Goal: Task Accomplishment & Management: Complete application form

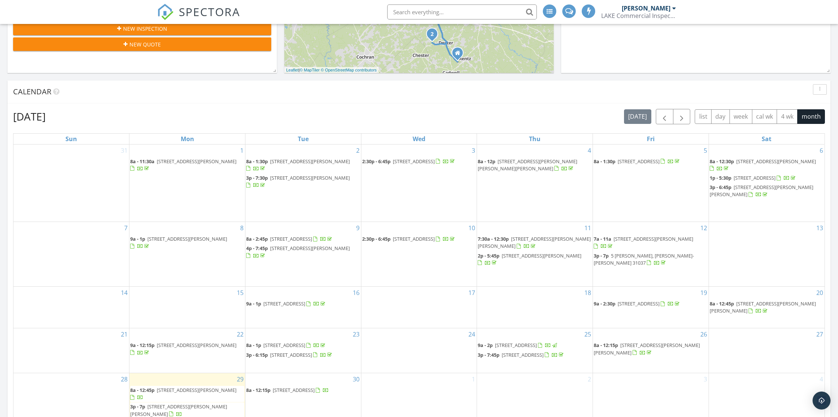
scroll to position [408, 0]
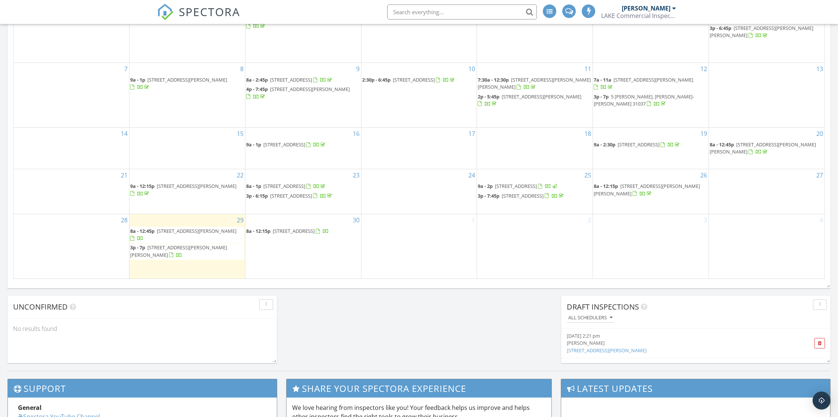
click at [190, 234] on span "[STREET_ADDRESS][PERSON_NAME]" at bounding box center [197, 230] width 80 height 7
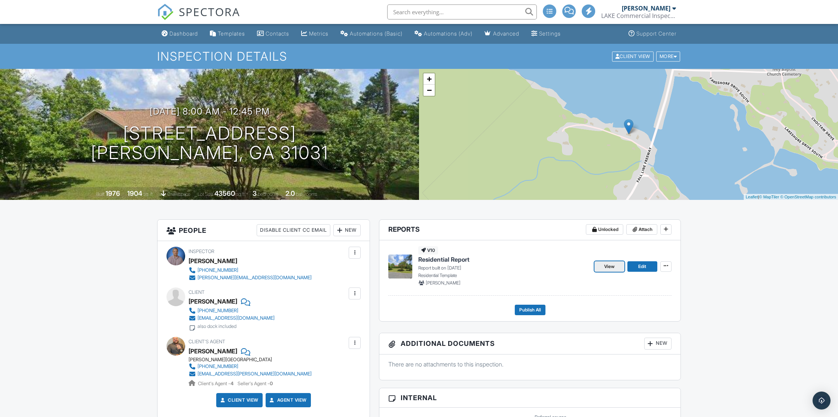
click at [604, 266] on span "View" at bounding box center [609, 266] width 10 height 7
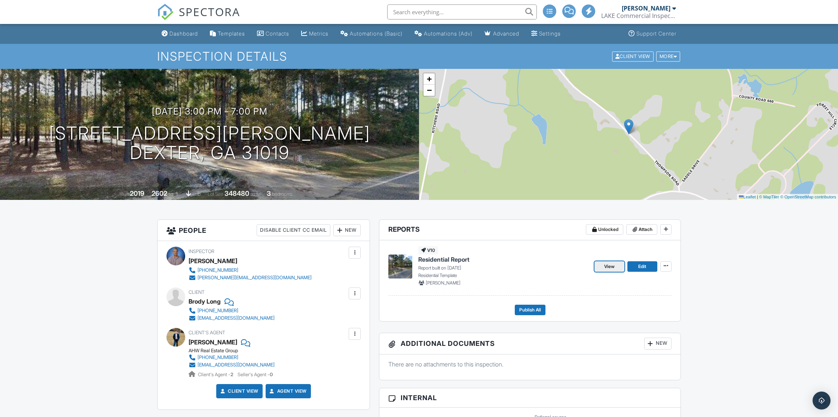
click at [607, 268] on span "View" at bounding box center [609, 266] width 10 height 7
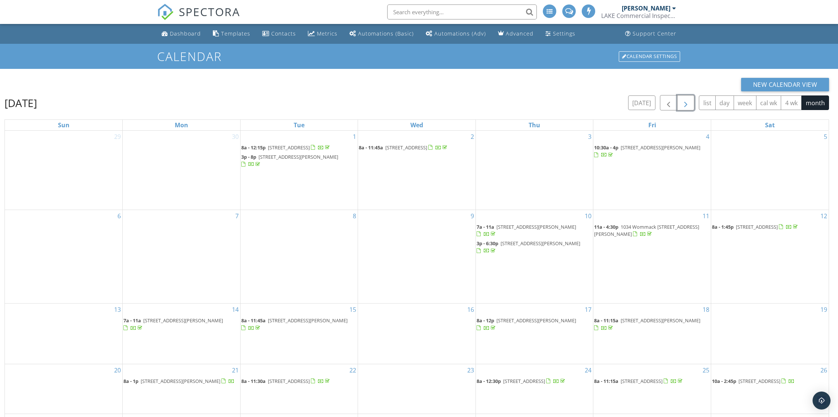
click at [688, 104] on span "button" at bounding box center [685, 102] width 9 height 9
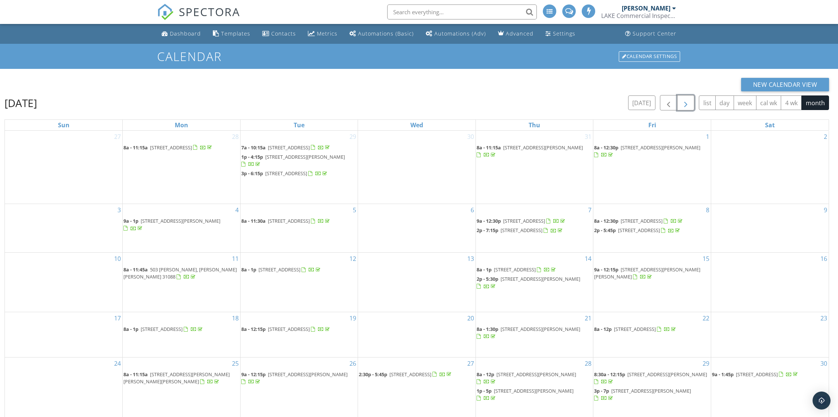
click at [688, 104] on span "button" at bounding box center [685, 102] width 9 height 9
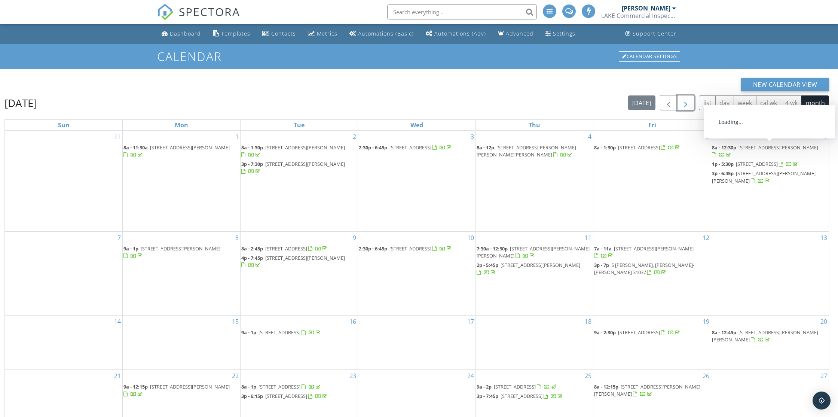
click at [779, 149] on span "631 Susan Davis Rd, Sparta 31087" at bounding box center [779, 147] width 80 height 7
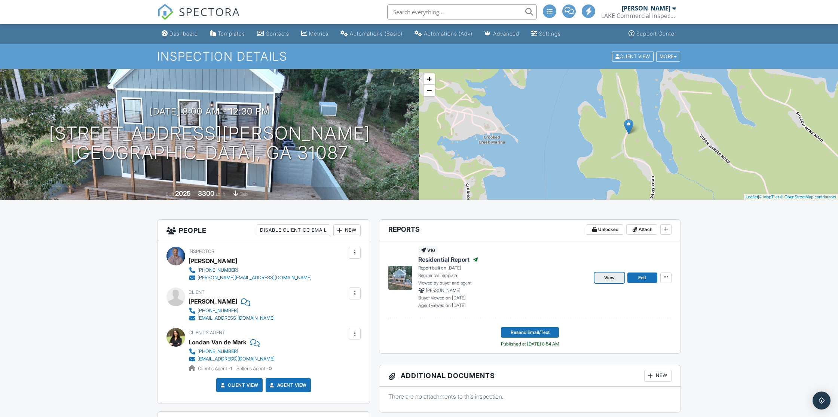
click at [608, 277] on span "View" at bounding box center [609, 277] width 10 height 7
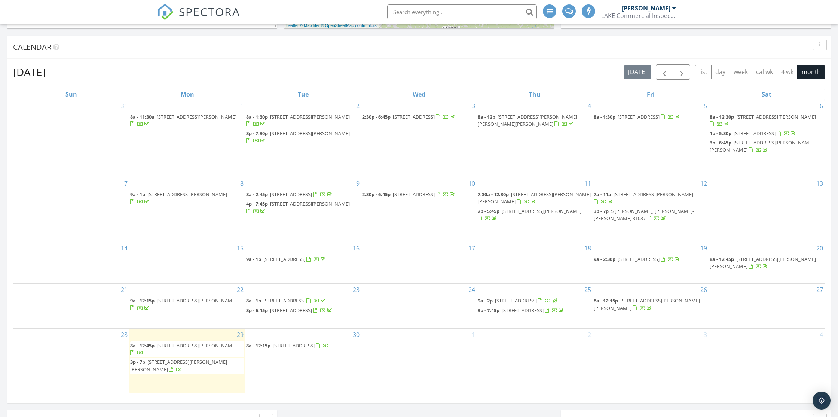
scroll to position [412, 0]
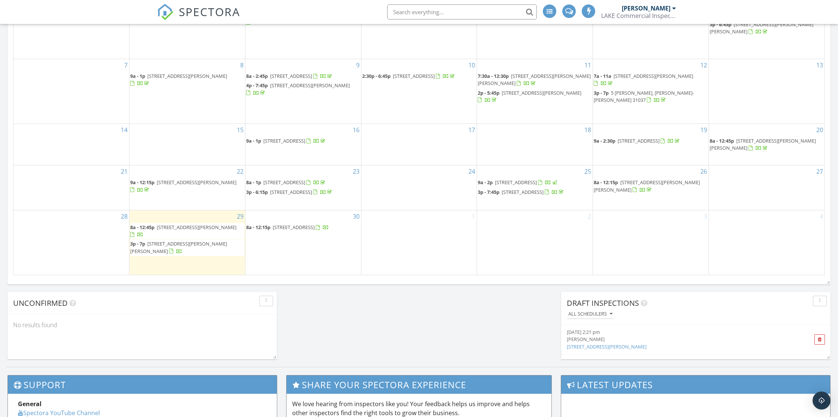
click at [176, 230] on span "102 Lakeview Dr N, Ivey 31031" at bounding box center [197, 227] width 80 height 7
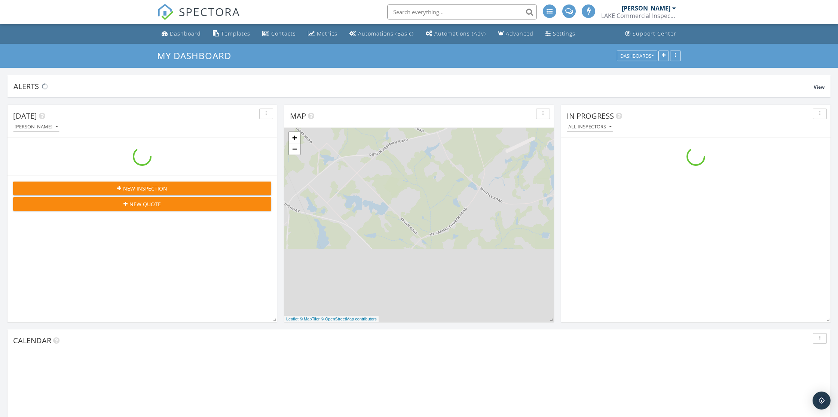
scroll to position [681, 839]
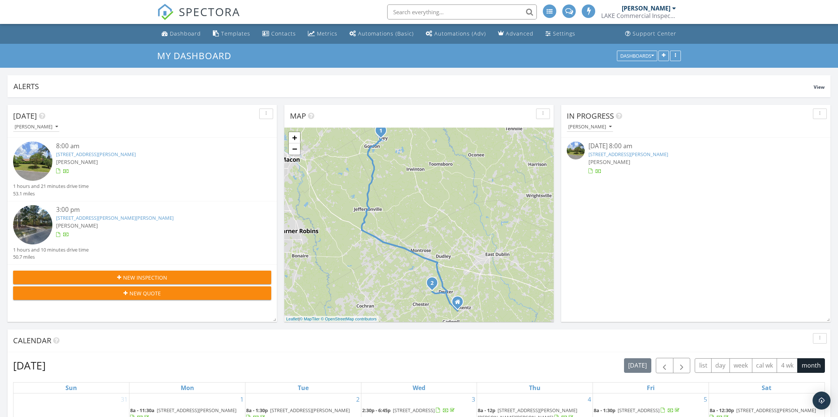
click at [187, 275] on div "New Inspection" at bounding box center [142, 278] width 246 height 8
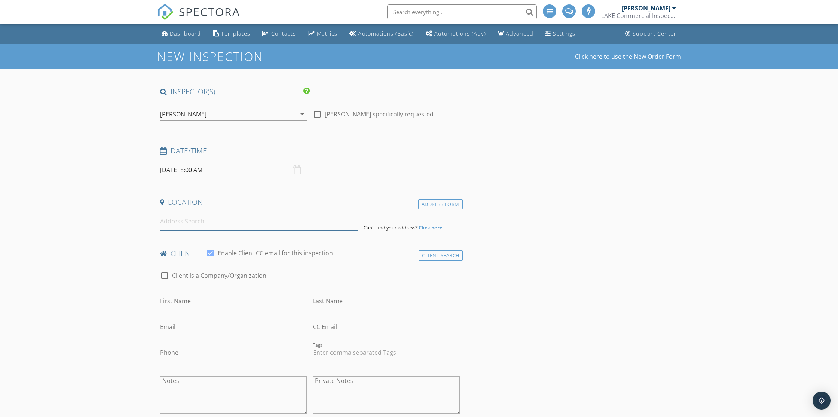
click at [196, 224] on input at bounding box center [259, 221] width 198 height 18
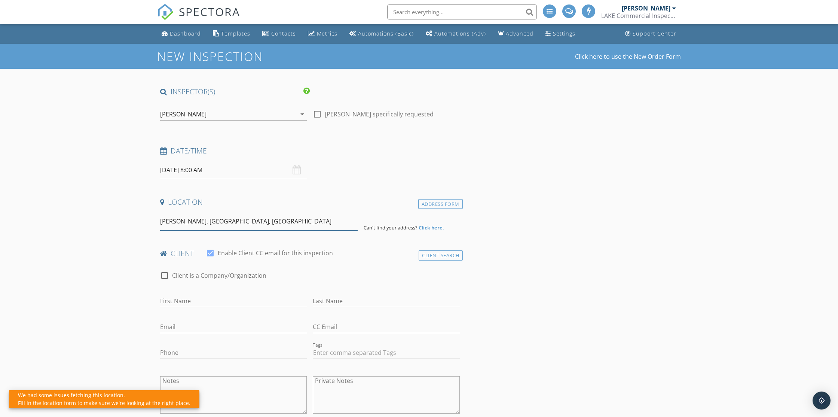
click at [161, 223] on input "[PERSON_NAME], [GEOGRAPHIC_DATA], [GEOGRAPHIC_DATA]" at bounding box center [259, 221] width 198 height 18
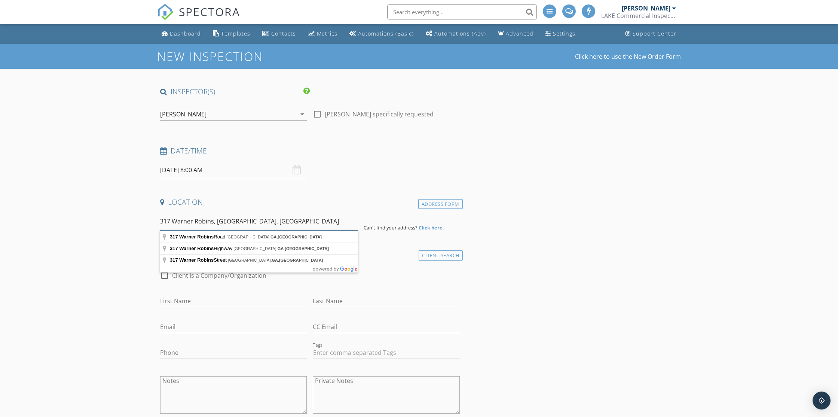
type input "317 Warner Robins, [GEOGRAPHIC_DATA], [GEOGRAPHIC_DATA]"
click at [242, 220] on input "317 Warner Robins, [GEOGRAPHIC_DATA], [GEOGRAPHIC_DATA]" at bounding box center [259, 221] width 198 height 18
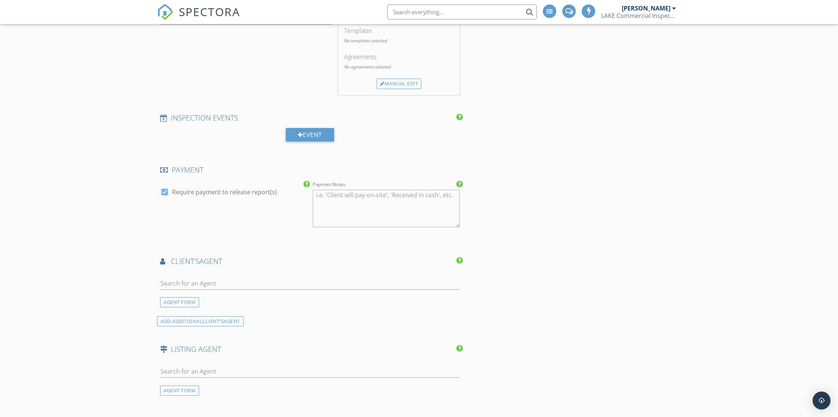
scroll to position [236, 0]
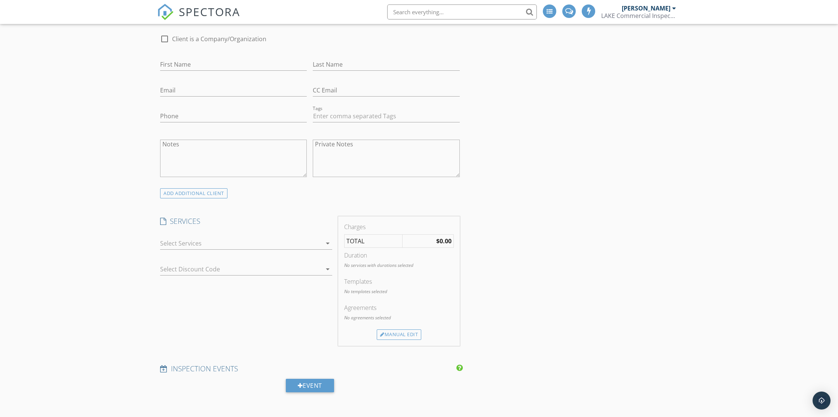
click at [214, 243] on div at bounding box center [241, 243] width 162 height 12
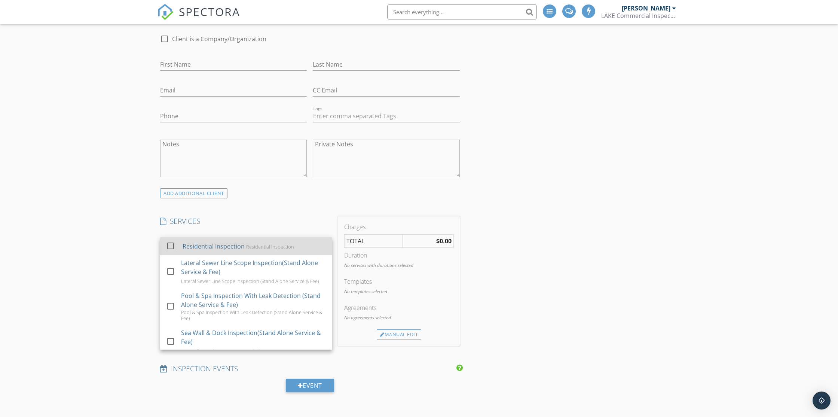
click at [214, 243] on div "Residential Inspection" at bounding box center [214, 246] width 62 height 9
checkbox input "true"
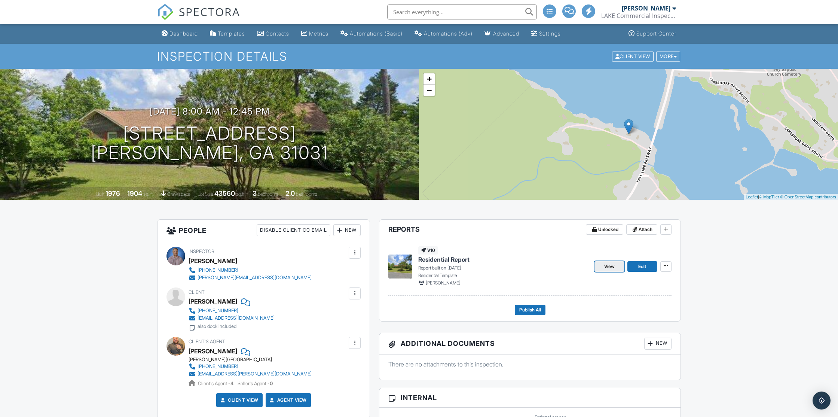
click at [610, 267] on span "View" at bounding box center [609, 266] width 10 height 7
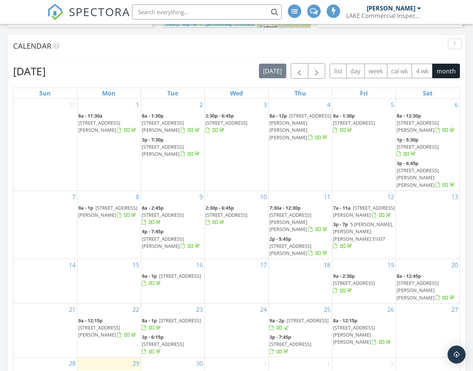
scroll to position [405, 0]
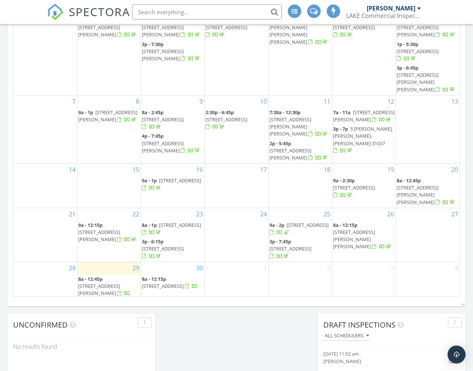
click at [120, 283] on span "[STREET_ADDRESS][PERSON_NAME]" at bounding box center [99, 290] width 42 height 14
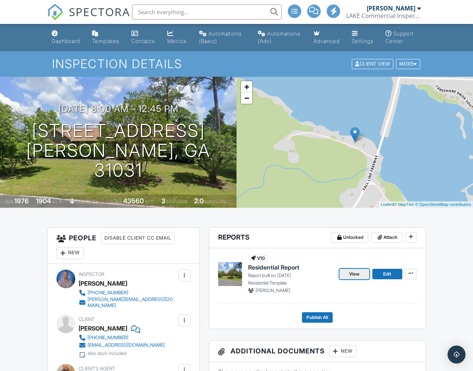
click at [344, 279] on link "View" at bounding box center [354, 274] width 30 height 10
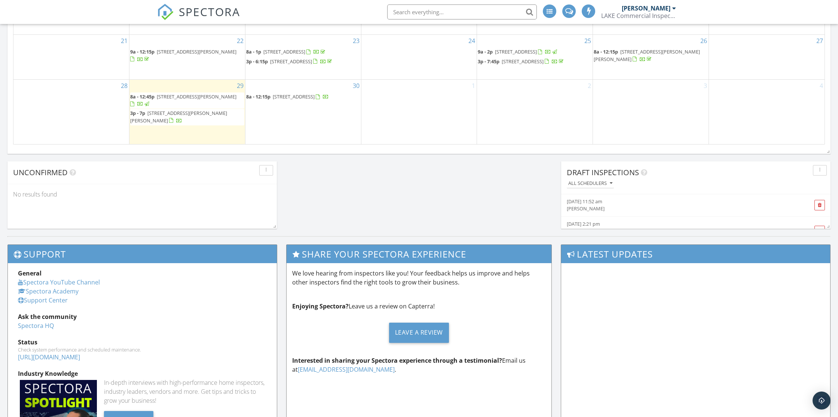
scroll to position [557, 0]
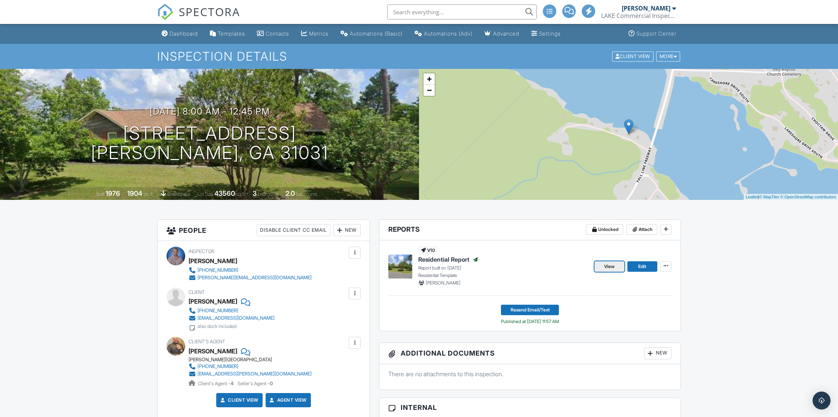
click at [608, 266] on span "View" at bounding box center [609, 266] width 10 height 7
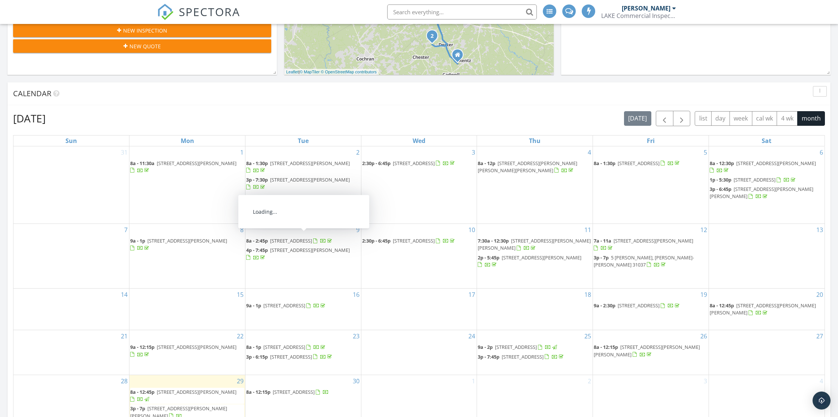
scroll to position [408, 0]
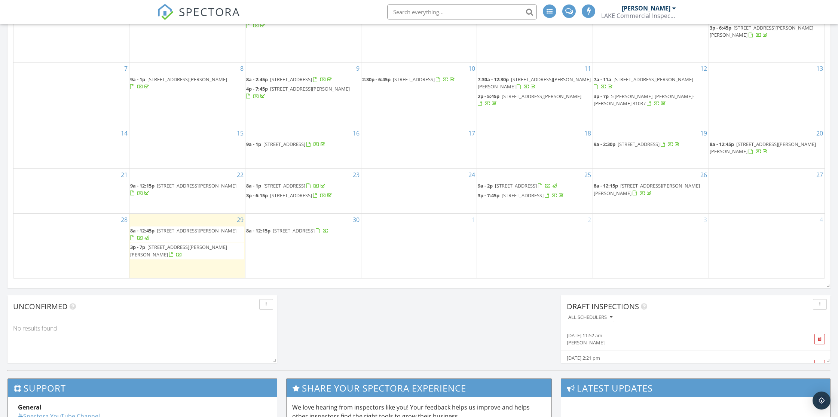
click at [176, 257] on span "[STREET_ADDRESS][PERSON_NAME][PERSON_NAME]" at bounding box center [178, 251] width 97 height 14
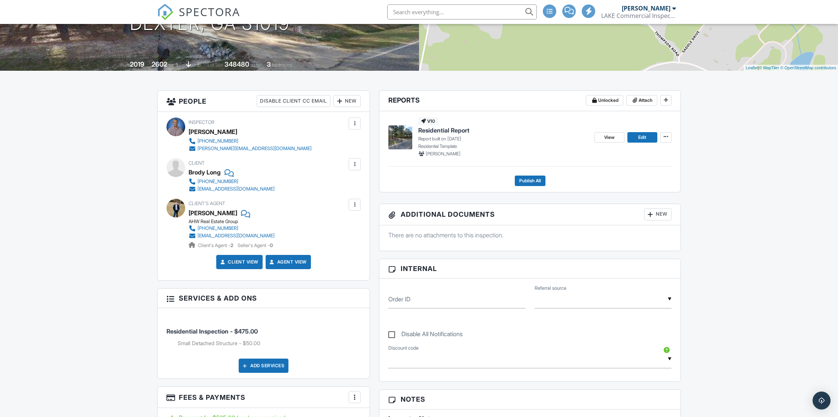
scroll to position [26, 0]
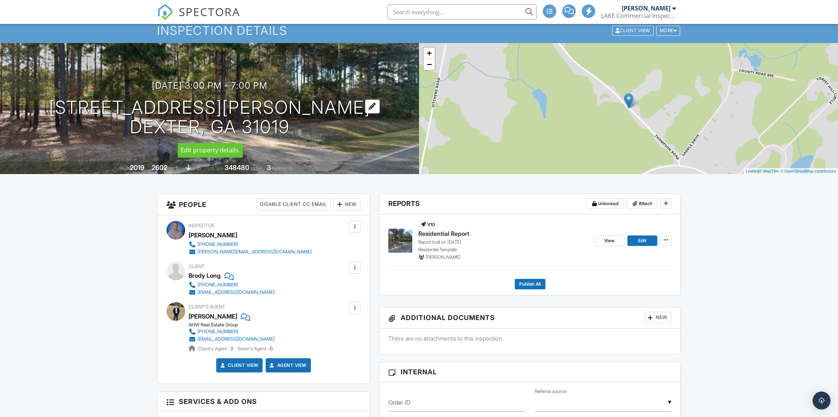
drag, startPoint x: 114, startPoint y: 103, endPoint x: 287, endPoint y: 127, distance: 174.1
click at [287, 127] on div "09/29/2025 3:00 pm - 7:00 pm 542 Thompson Rd Dexter, GA 31019" at bounding box center [209, 108] width 419 height 57
copy h1 "[STREET_ADDRESS][PERSON_NAME]"
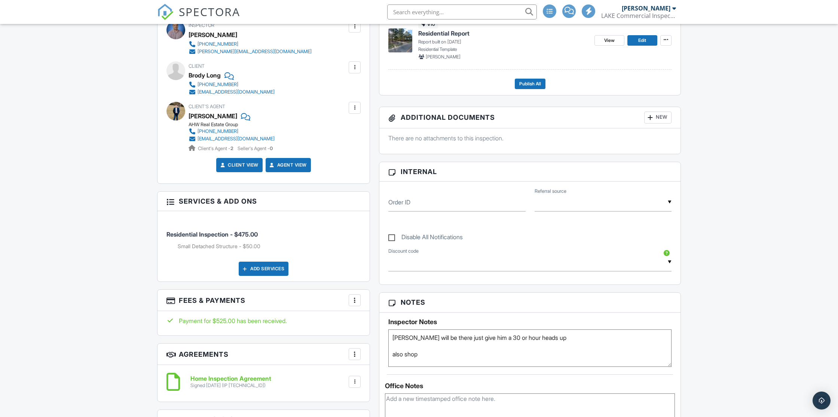
scroll to position [0, 0]
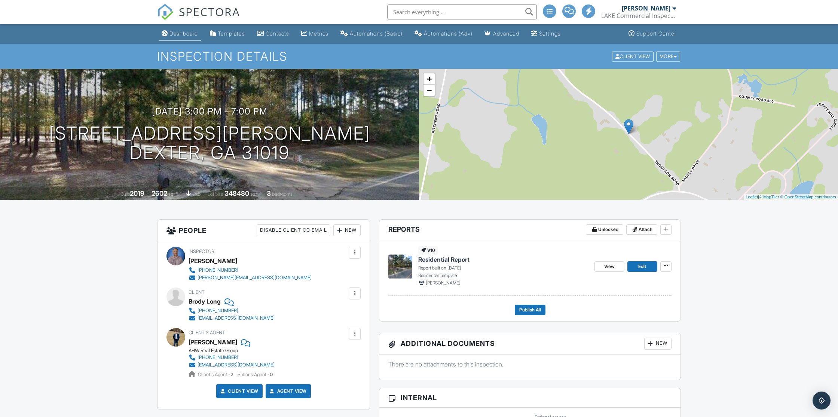
click at [192, 32] on div "Dashboard" at bounding box center [184, 33] width 28 height 6
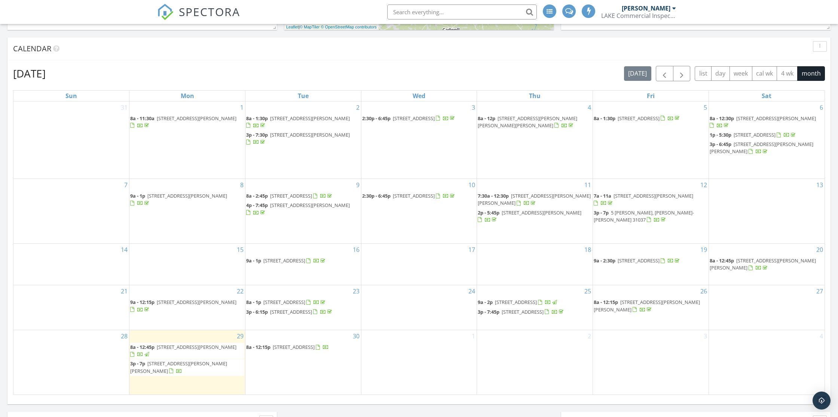
scroll to position [357, 0]
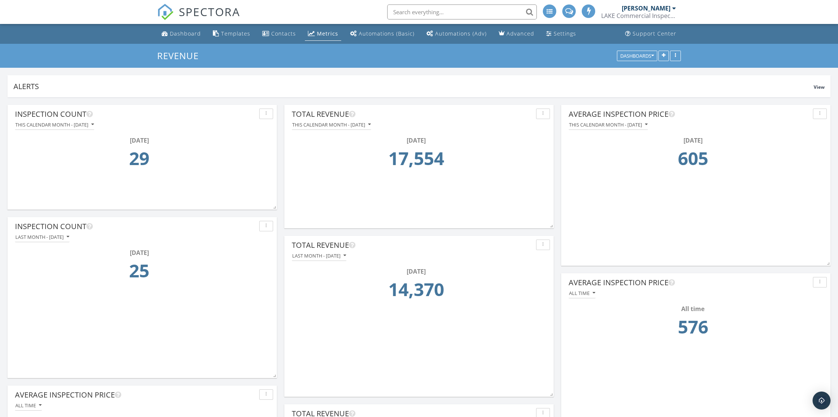
scroll to position [161, 269]
click at [190, 36] on div "Dashboard" at bounding box center [185, 33] width 31 height 7
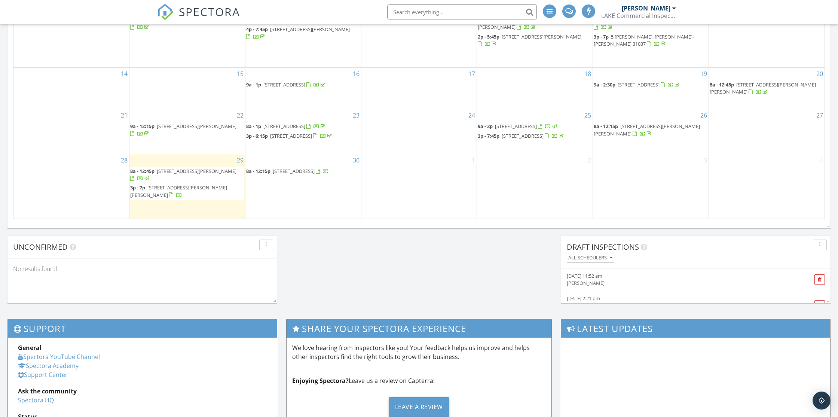
scroll to position [468, 0]
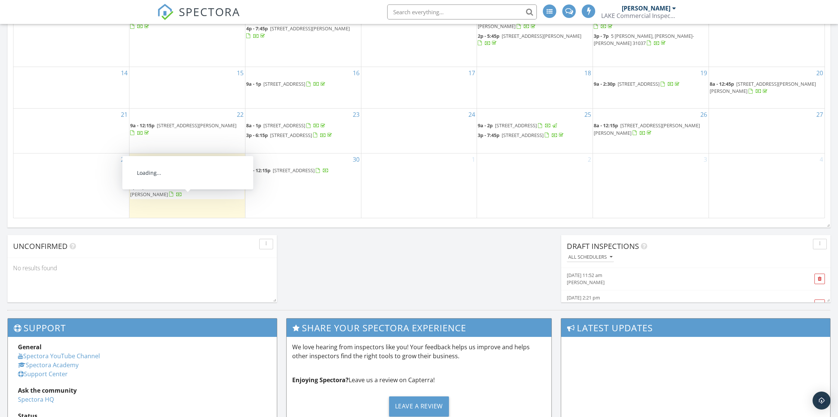
click at [201, 197] on span "[STREET_ADDRESS][PERSON_NAME][PERSON_NAME]" at bounding box center [178, 190] width 97 height 14
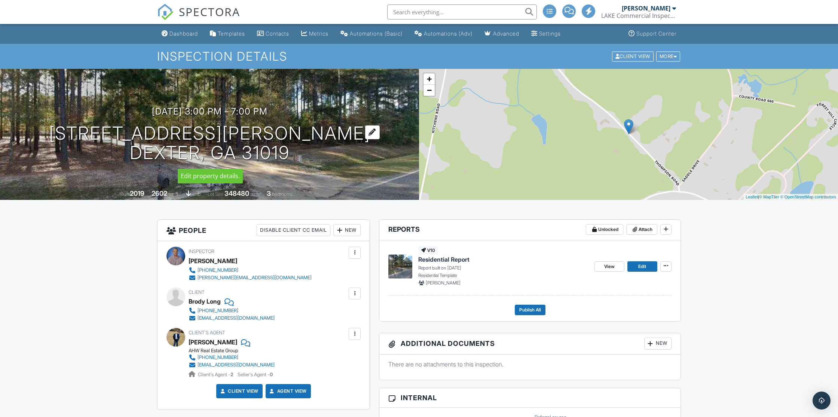
drag, startPoint x: 120, startPoint y: 126, endPoint x: 284, endPoint y: 150, distance: 166.0
click at [284, 150] on div "[DATE] 3:00 pm - 7:00 pm [STREET_ADDRESS][PERSON_NAME] [GEOGRAPHIC_DATA], GA 31…" at bounding box center [209, 134] width 419 height 57
copy h1 "[STREET_ADDRESS][PERSON_NAME]"
